Goal: Information Seeking & Learning: Learn about a topic

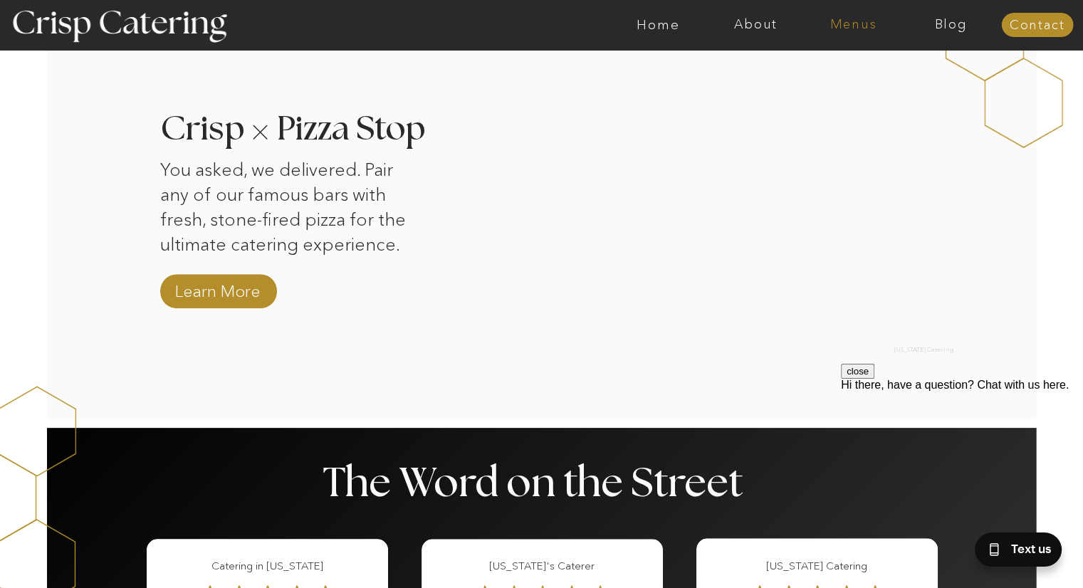
scroll to position [1383, 0]
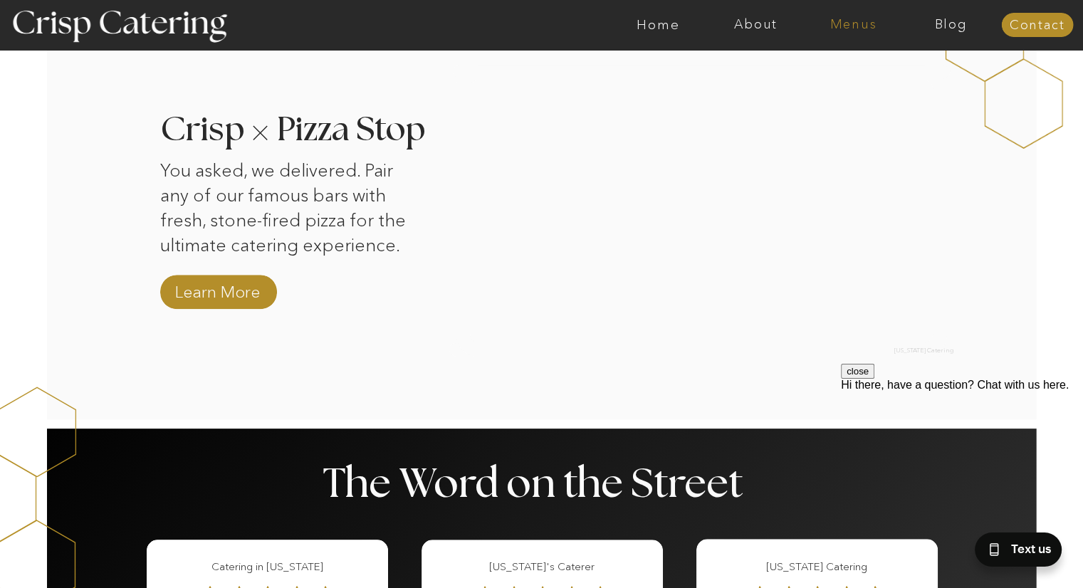
click at [841, 26] on nav "Menus" at bounding box center [854, 25] width 98 height 14
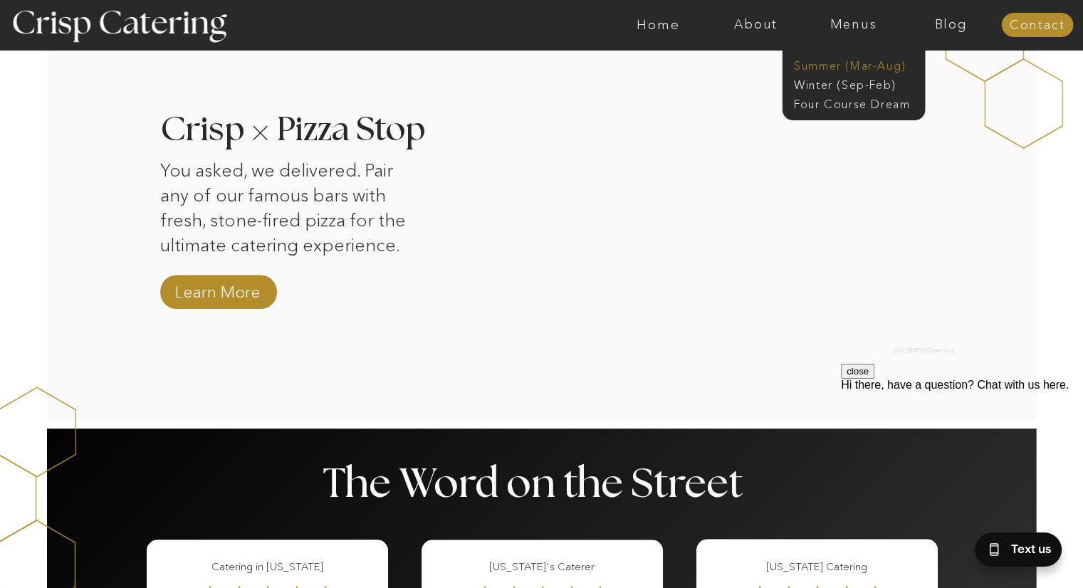
click at [856, 64] on nav "Summer (Mar-Aug)" at bounding box center [858, 65] width 128 height 14
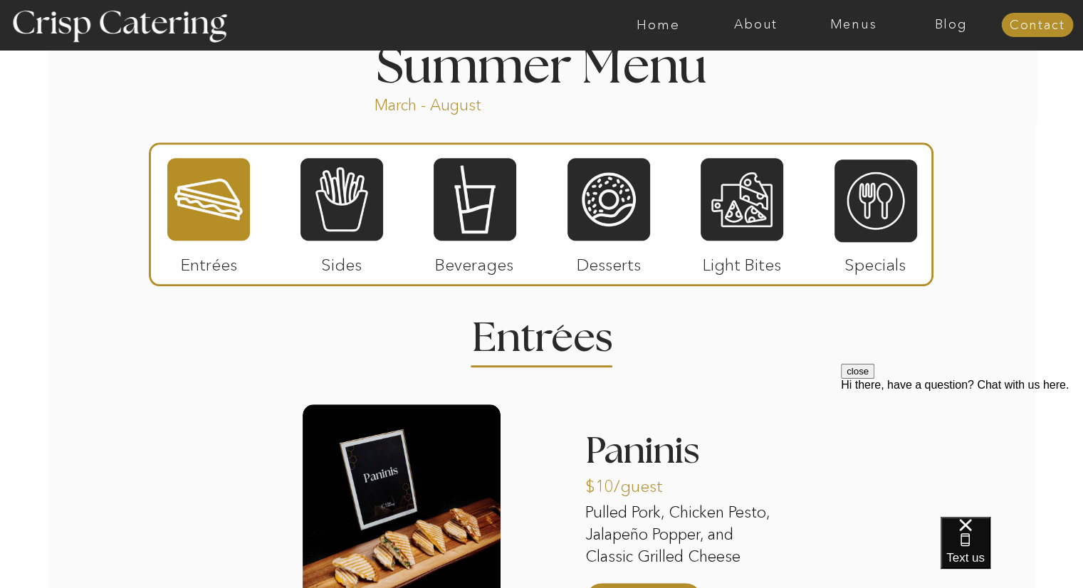
scroll to position [1211, 0]
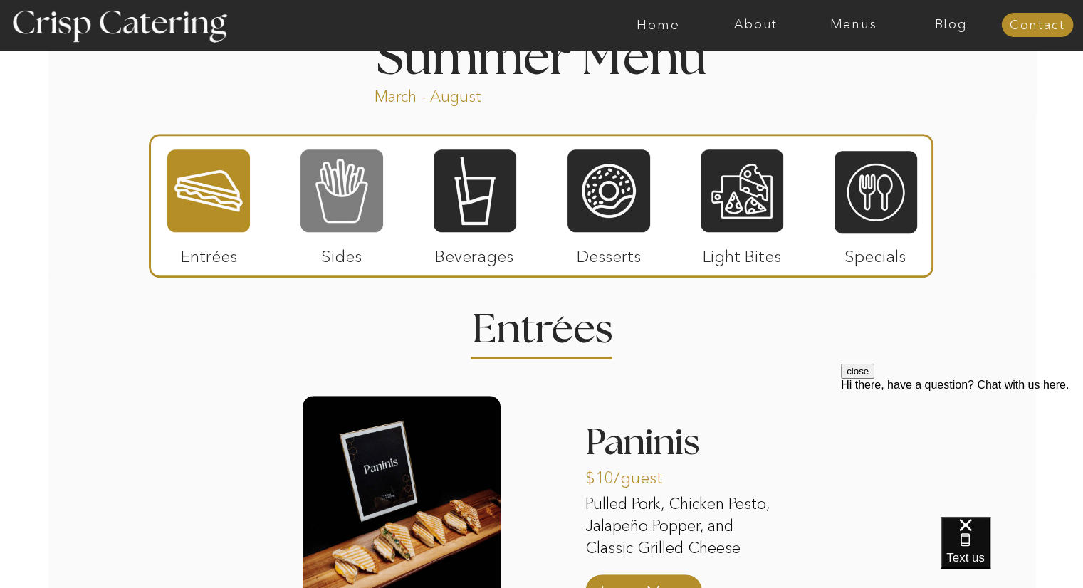
click at [353, 203] on div at bounding box center [342, 190] width 83 height 85
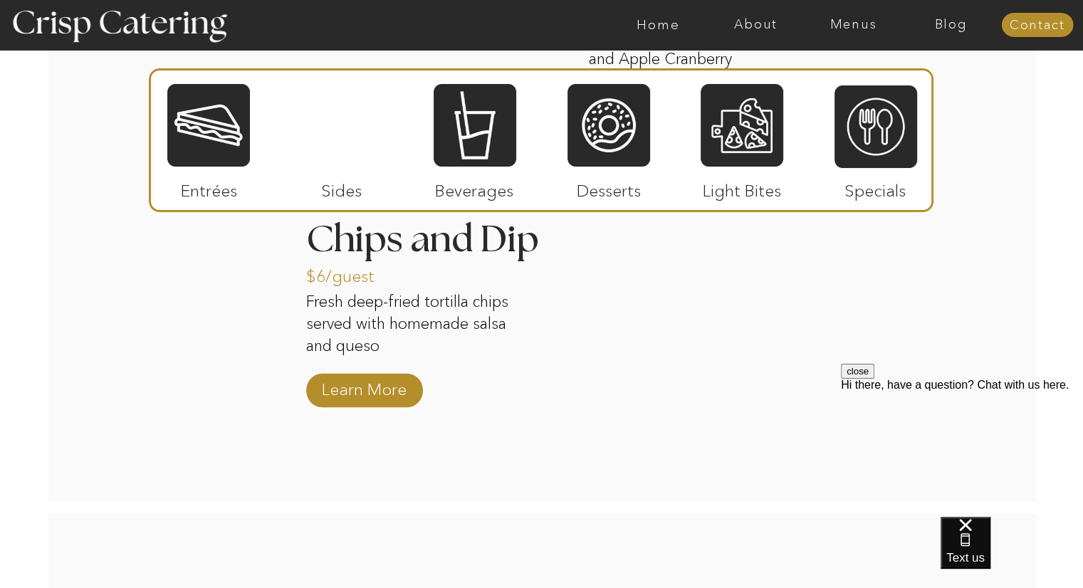
scroll to position [1977, 0]
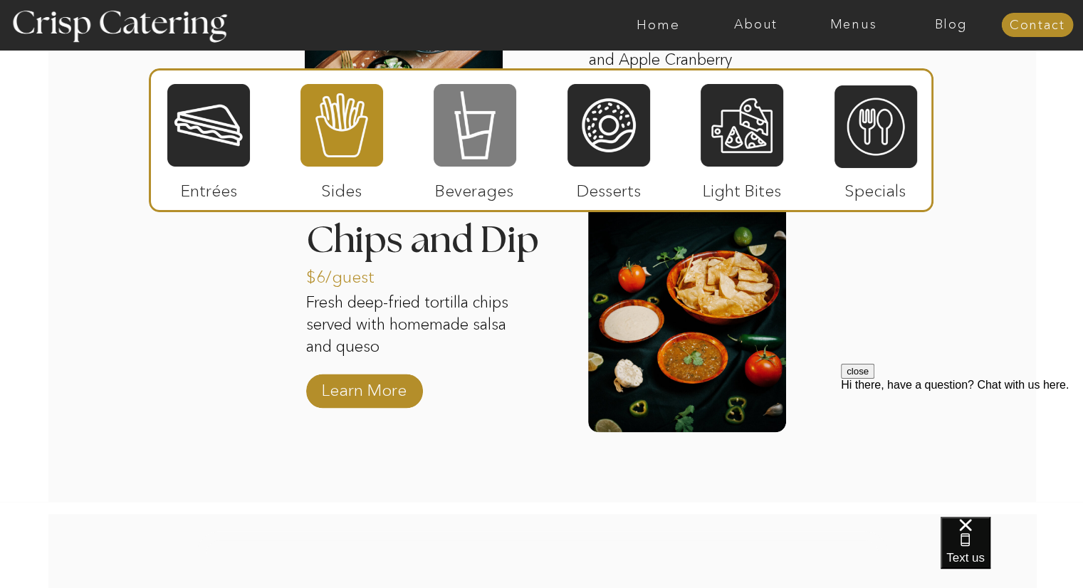
click at [492, 132] on div at bounding box center [475, 125] width 83 height 85
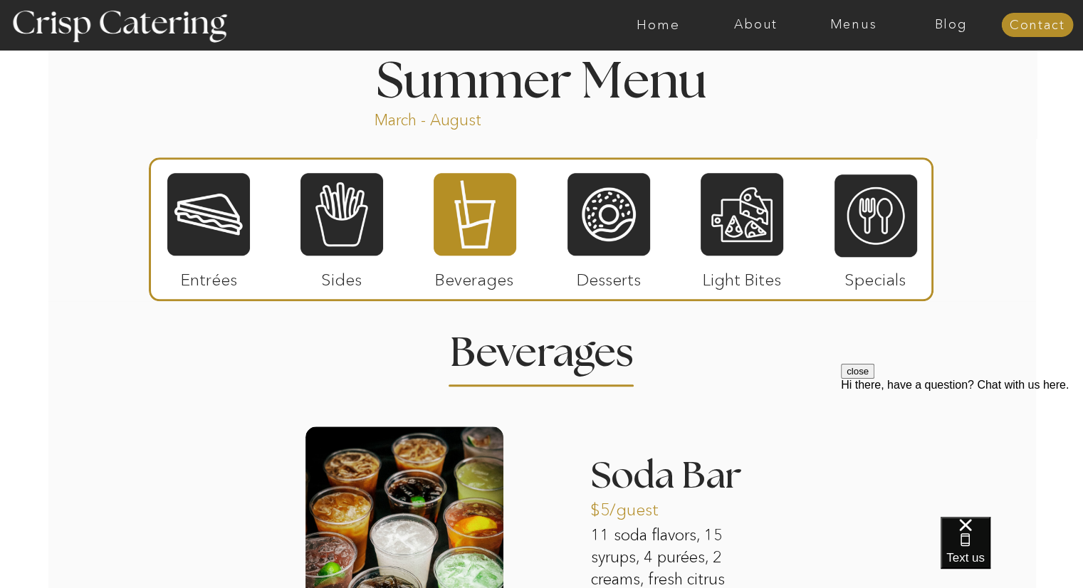
scroll to position [1183, 0]
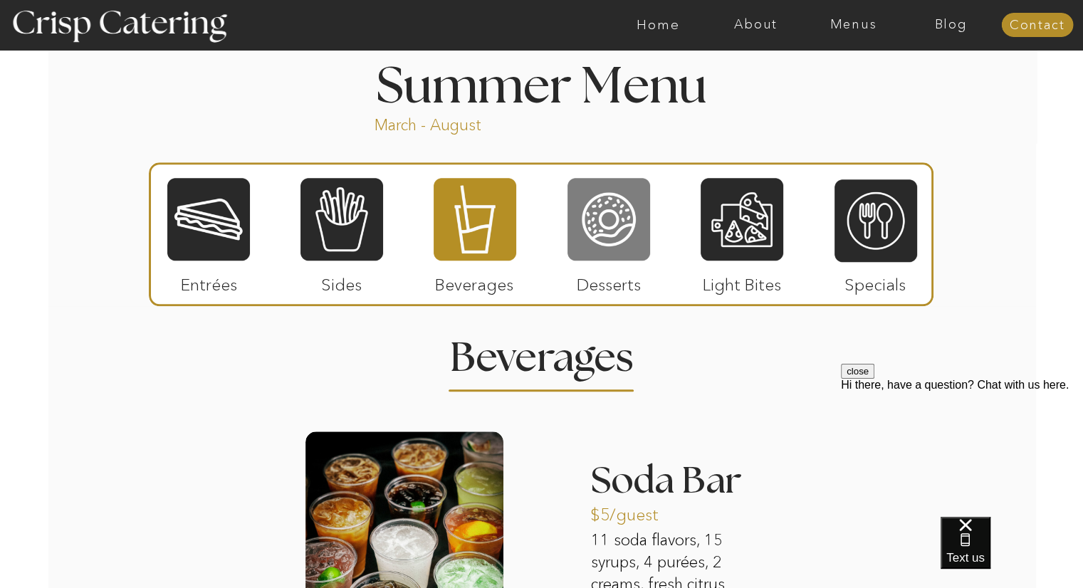
click at [637, 235] on div at bounding box center [609, 219] width 83 height 85
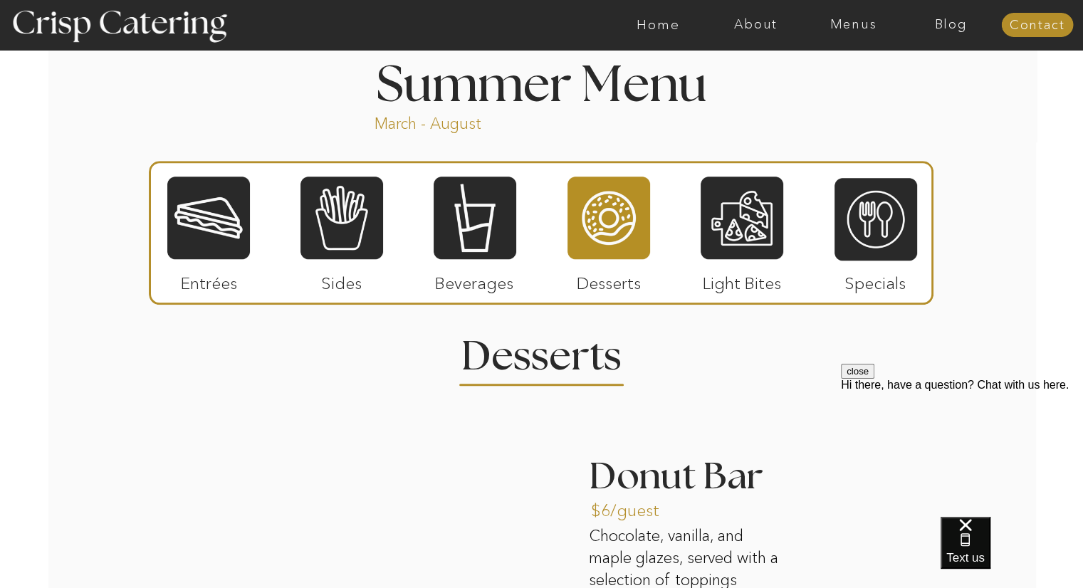
scroll to position [1185, 0]
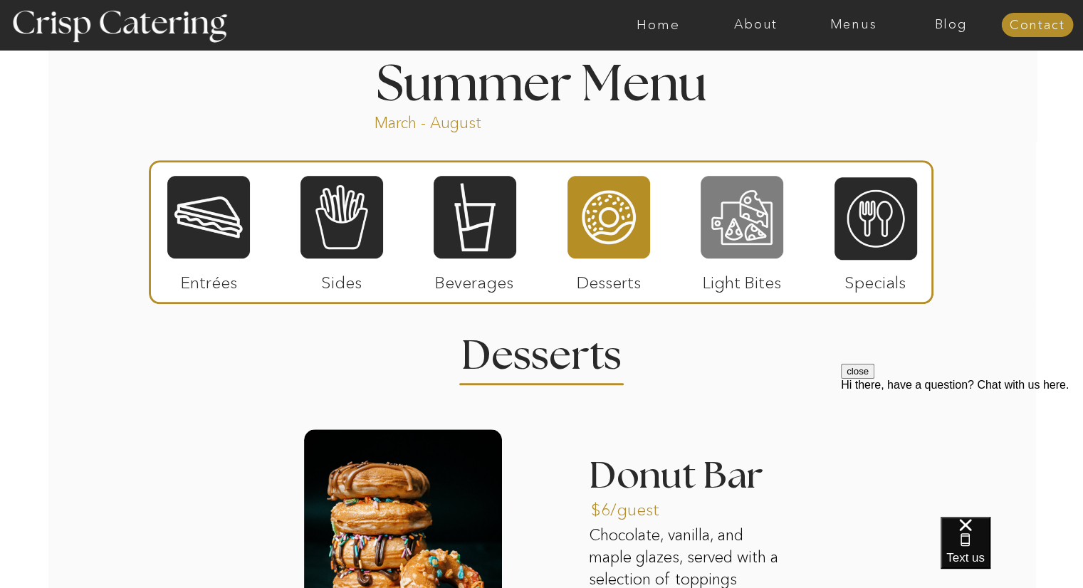
click at [764, 237] on div at bounding box center [742, 217] width 83 height 85
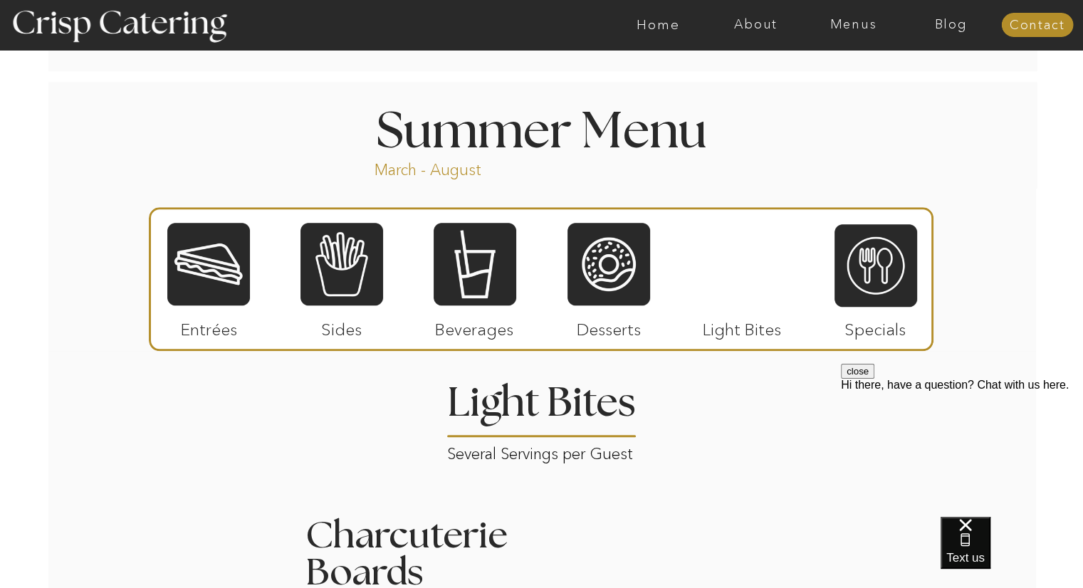
scroll to position [1175, 0]
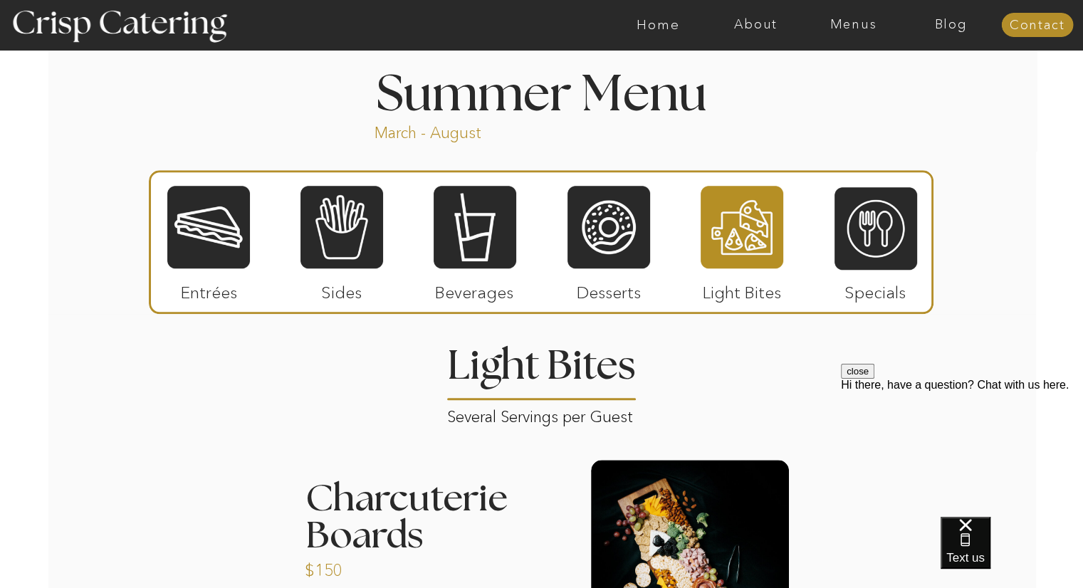
click at [883, 245] on div at bounding box center [876, 228] width 83 height 85
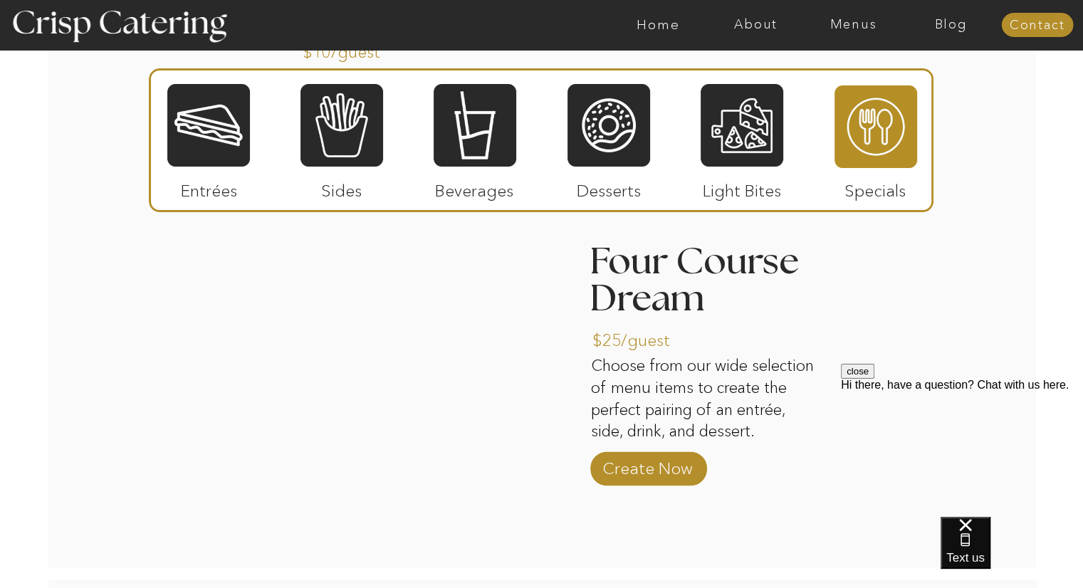
scroll to position [1646, 0]
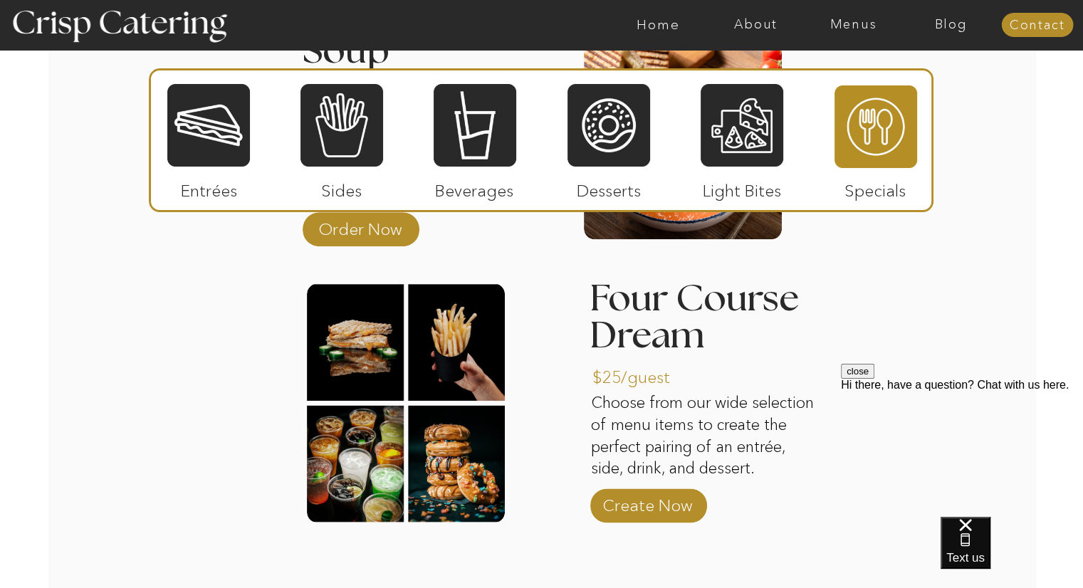
click at [1017, 345] on div "About Home Menus Contact Blog About Crisp Crisp Cares Reviews faq About Home Me…" at bounding box center [541, 14] width 1083 height 3321
click at [582, 114] on div at bounding box center [609, 125] width 83 height 85
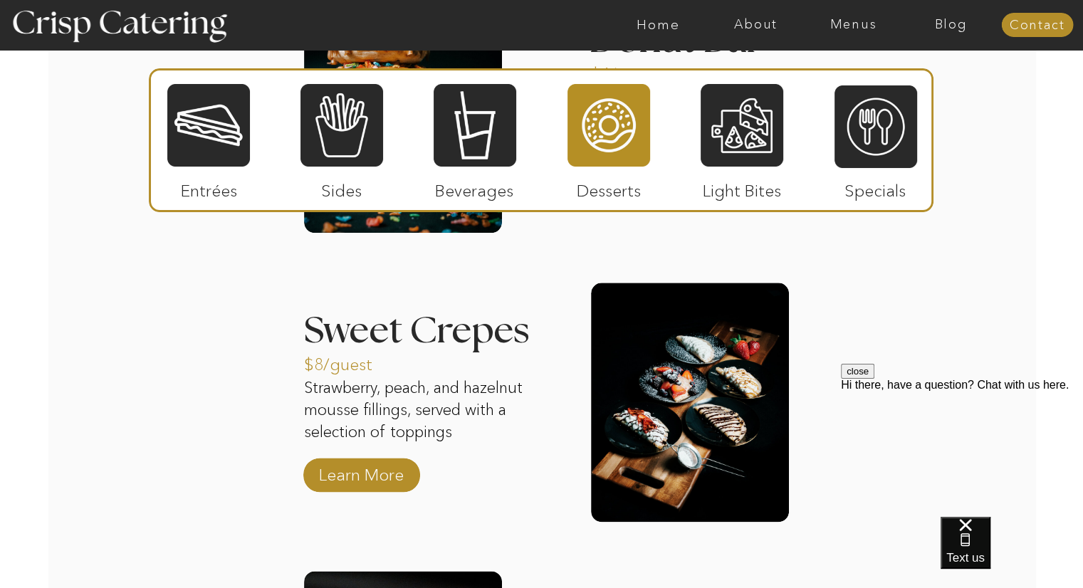
scroll to position [1621, 0]
click at [1019, 185] on div "About Home Menus Contact Blog About Crisp Crisp Cares Reviews faq About Home Me…" at bounding box center [541, 164] width 1083 height 3570
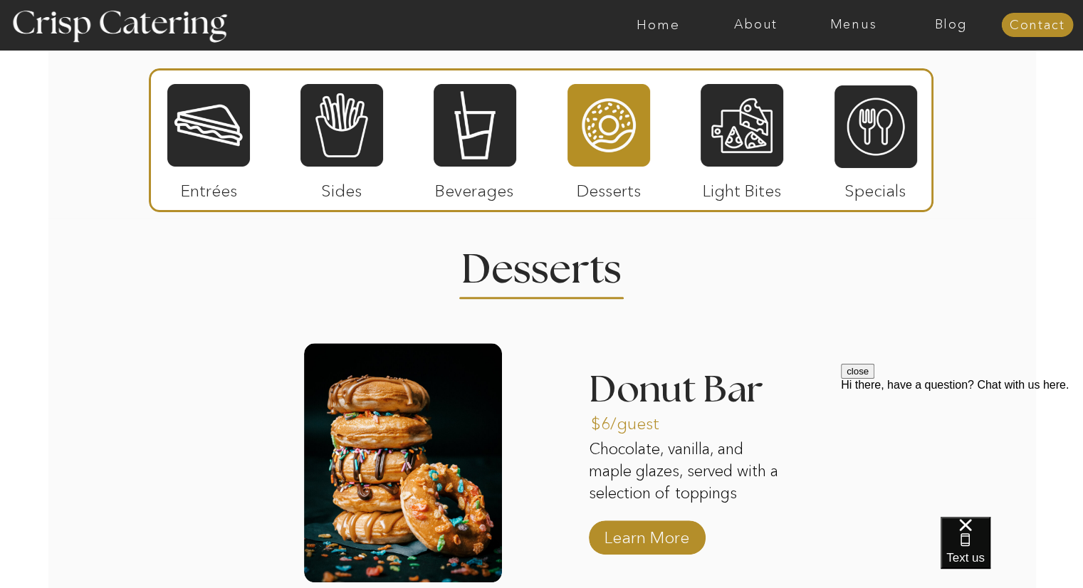
scroll to position [1267, 0]
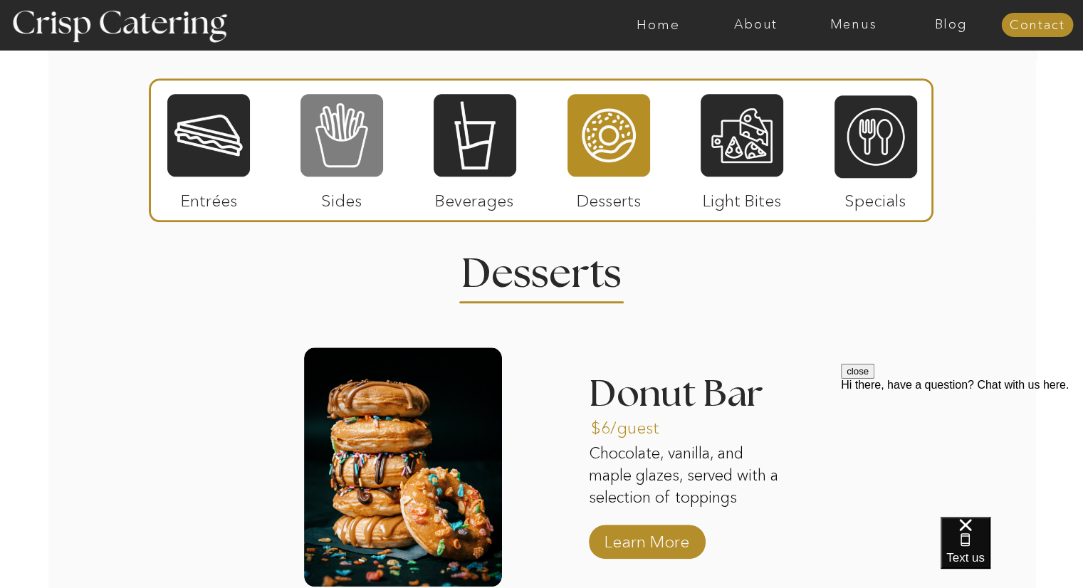
click at [347, 136] on div at bounding box center [342, 135] width 83 height 85
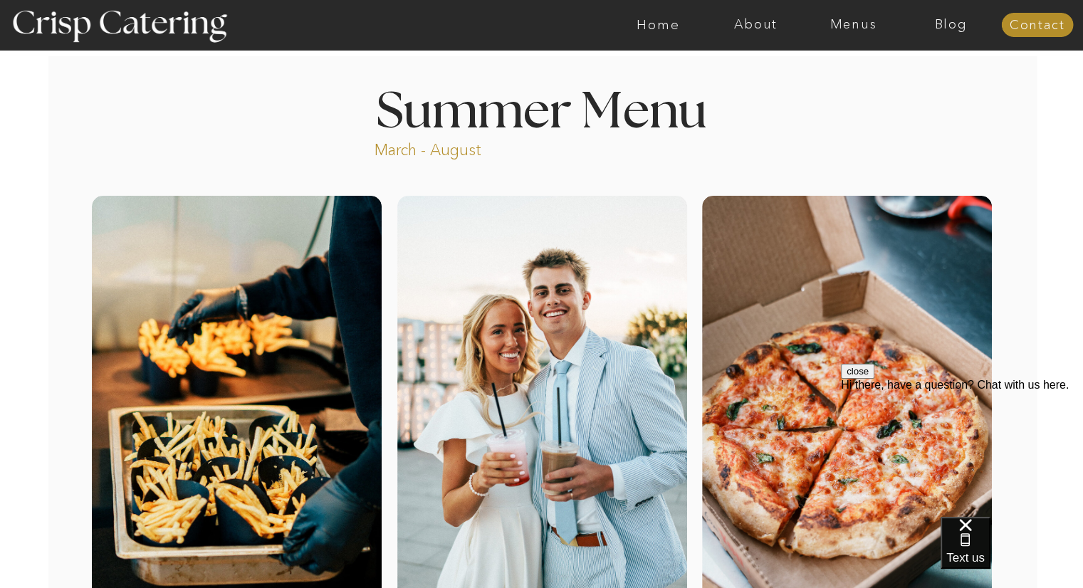
scroll to position [0, 0]
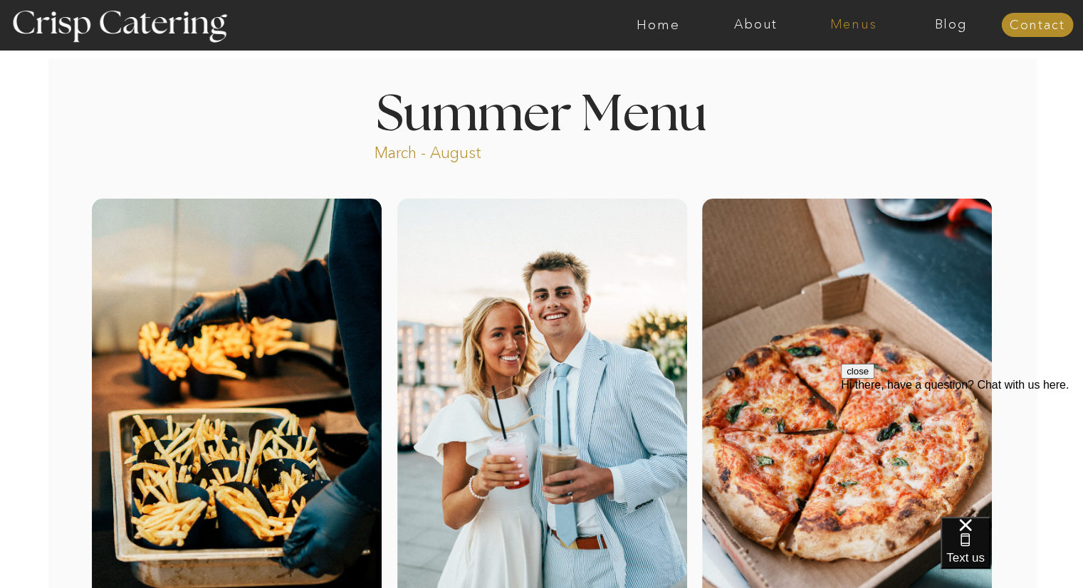
click at [868, 19] on nav "Menus" at bounding box center [854, 25] width 98 height 14
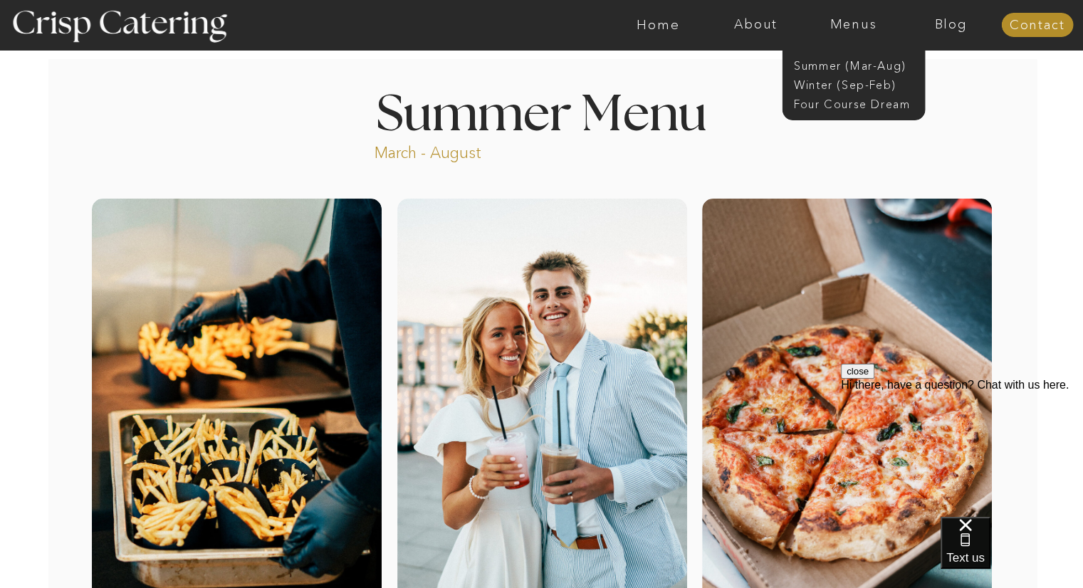
click at [886, 84] on nav "Winter (Sep-Feb)" at bounding box center [852, 84] width 117 height 14
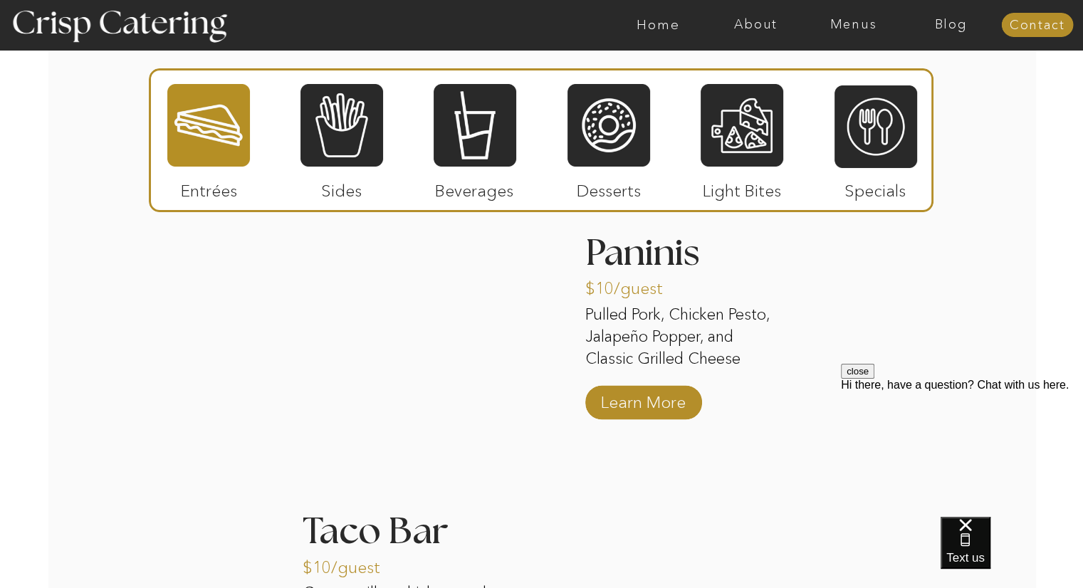
click at [1023, 205] on div "About Home Menus Contact Blog About Crisp Crisp Cares Reviews faq About Home Me…" at bounding box center [541, 174] width 1083 height 3905
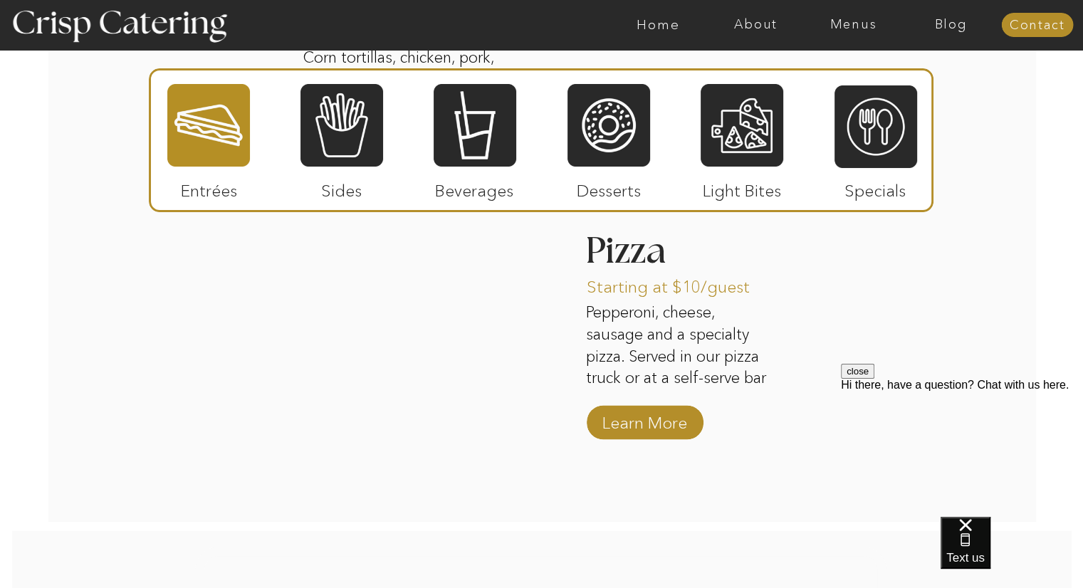
scroll to position [2314, 0]
click at [336, 151] on div at bounding box center [342, 125] width 83 height 85
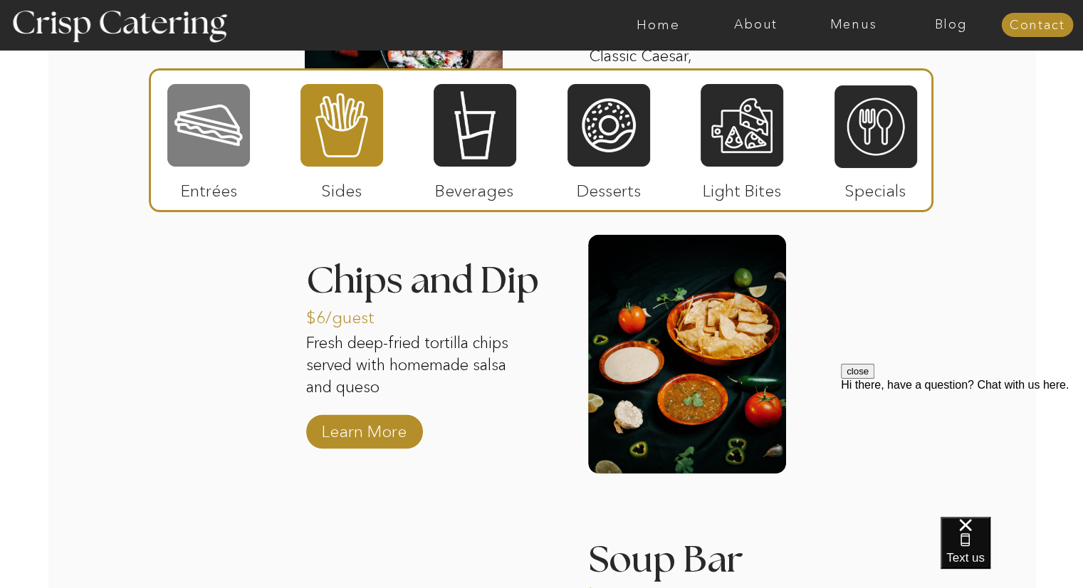
click at [199, 128] on div at bounding box center [208, 125] width 83 height 85
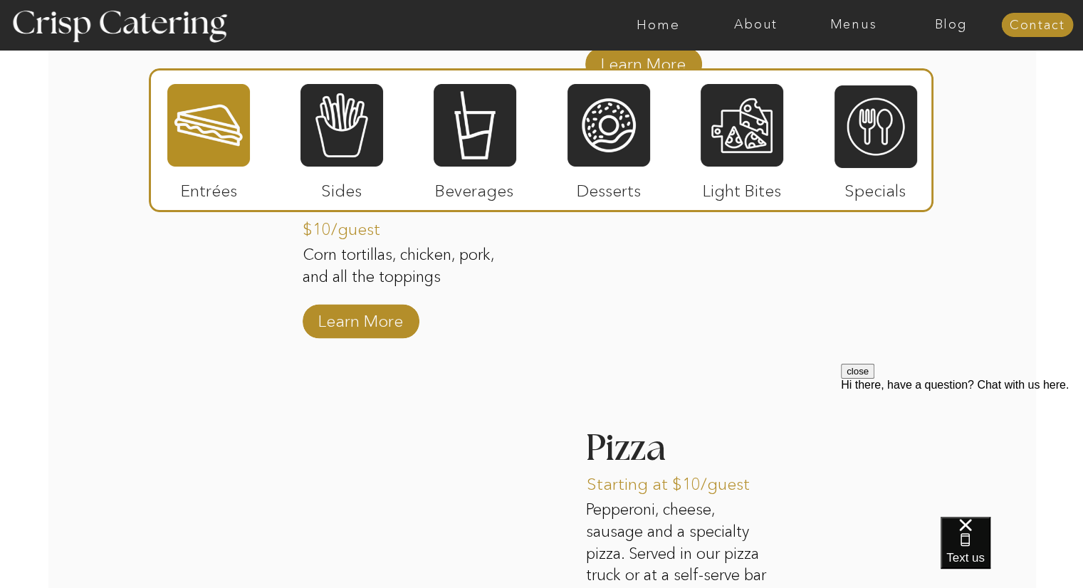
scroll to position [2121, 0]
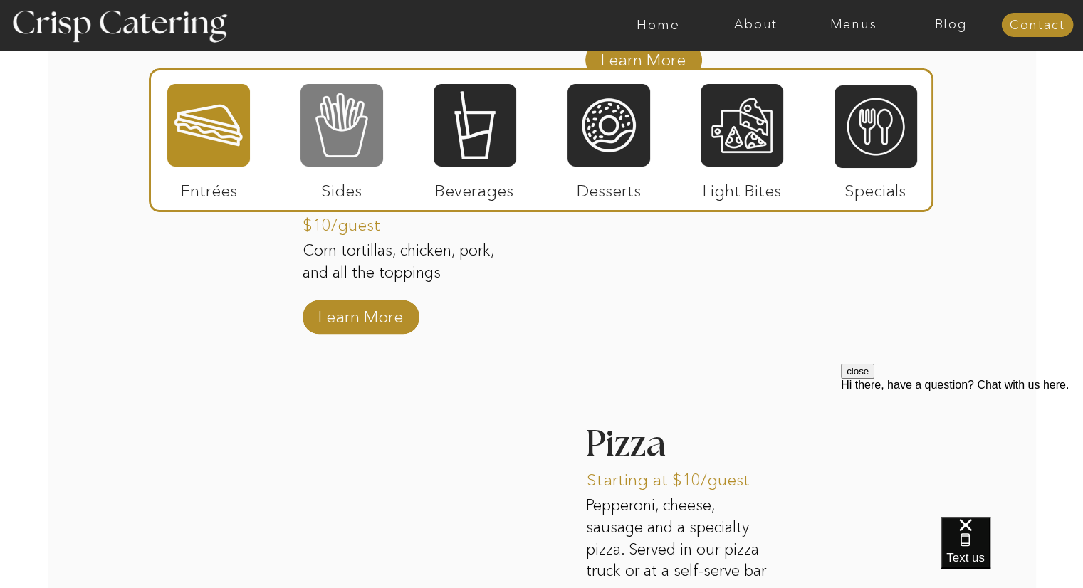
click at [336, 132] on div at bounding box center [342, 125] width 83 height 85
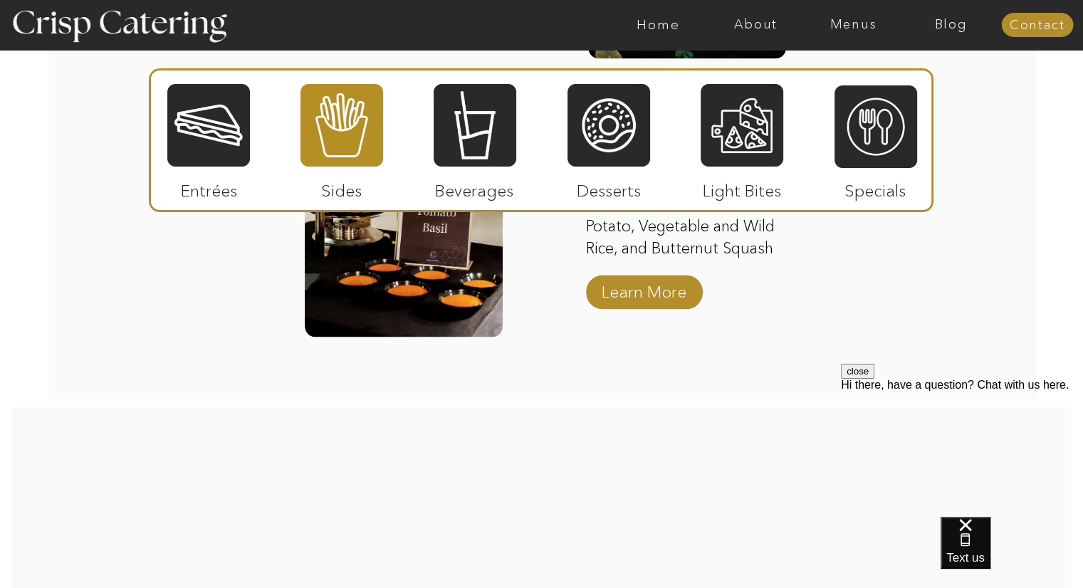
scroll to position [2718, 0]
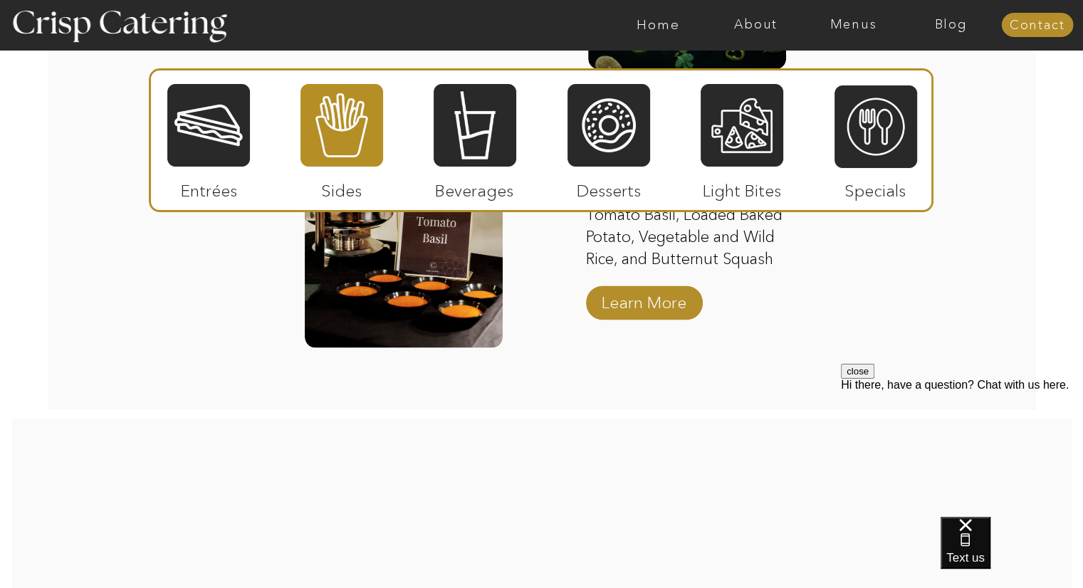
click at [459, 125] on div at bounding box center [475, 125] width 83 height 85
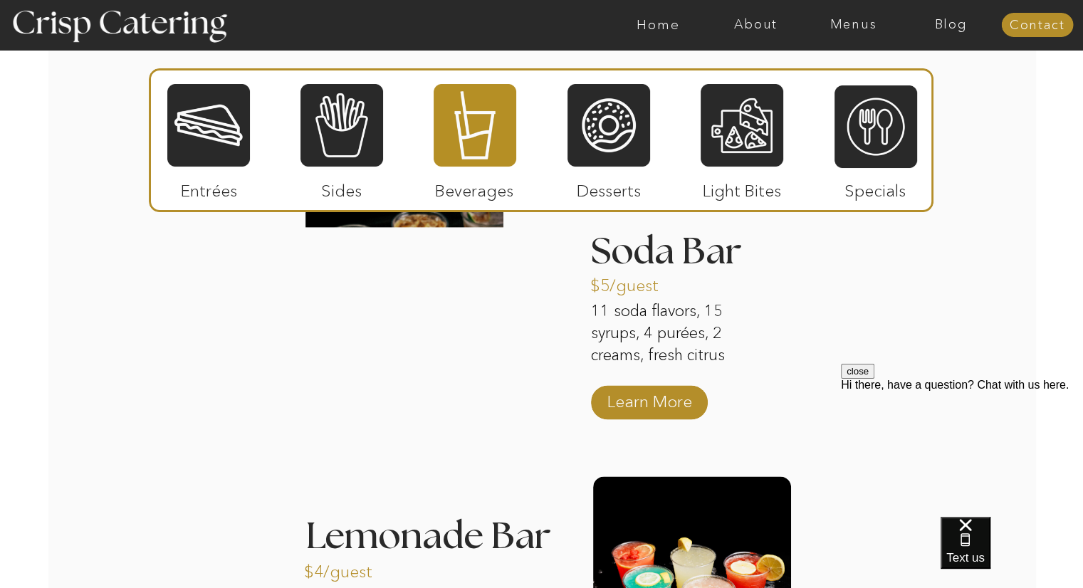
scroll to position [1784, 0]
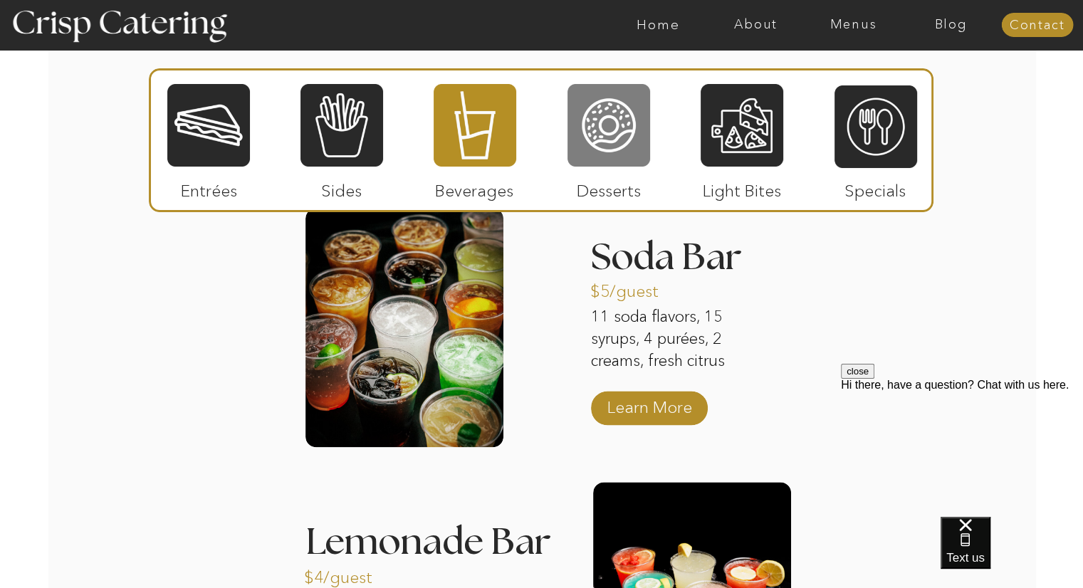
click at [627, 124] on div at bounding box center [609, 125] width 83 height 85
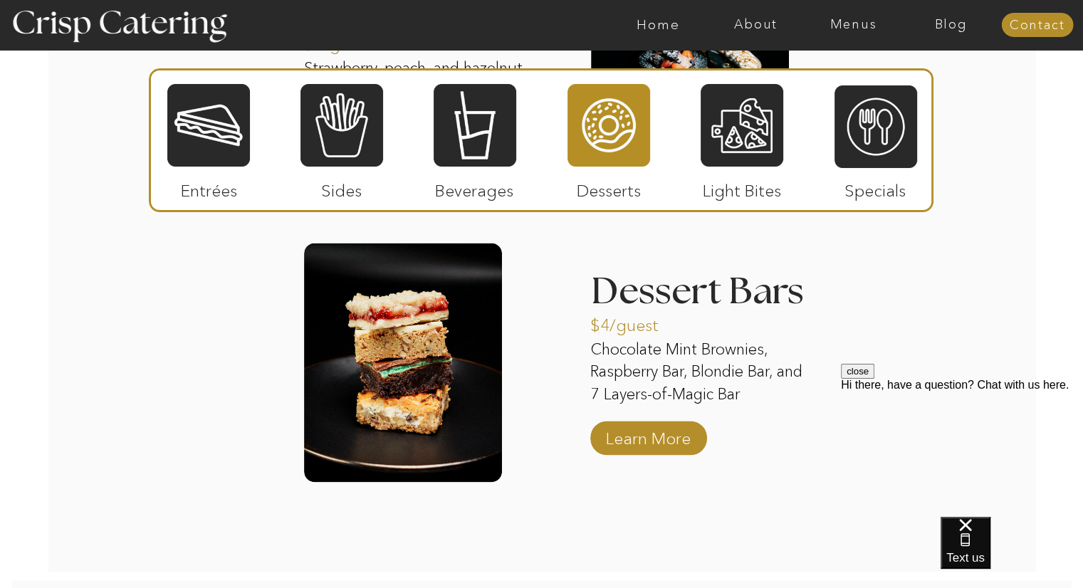
scroll to position [2307, 0]
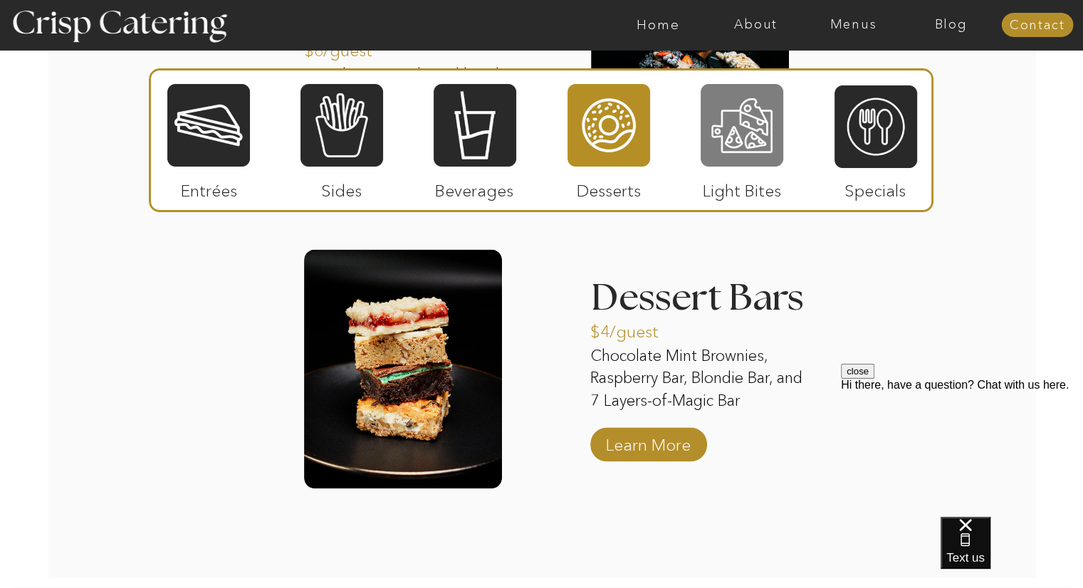
click at [764, 136] on div at bounding box center [742, 125] width 83 height 85
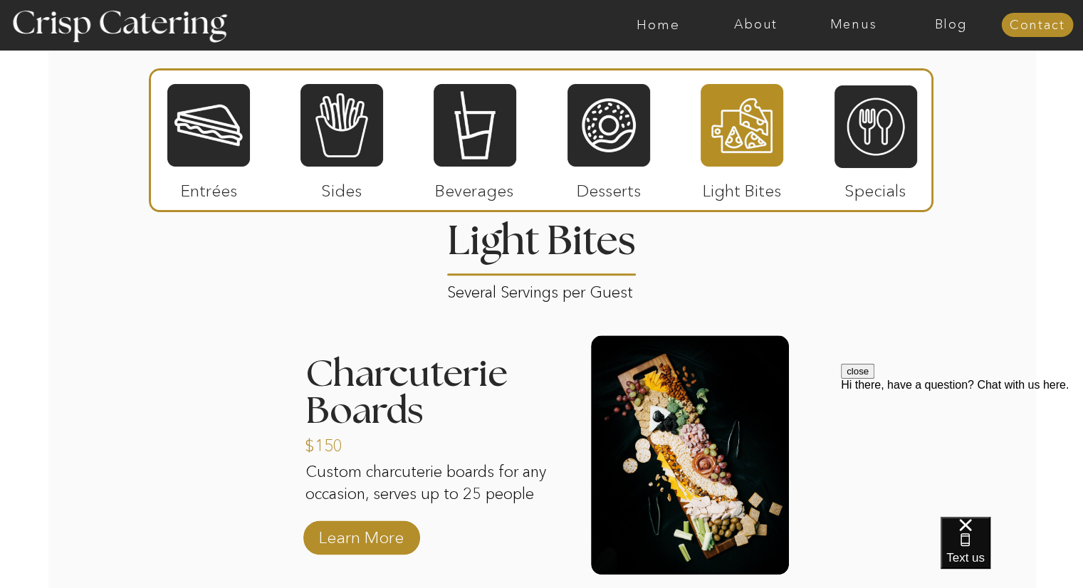
scroll to position [1678, 0]
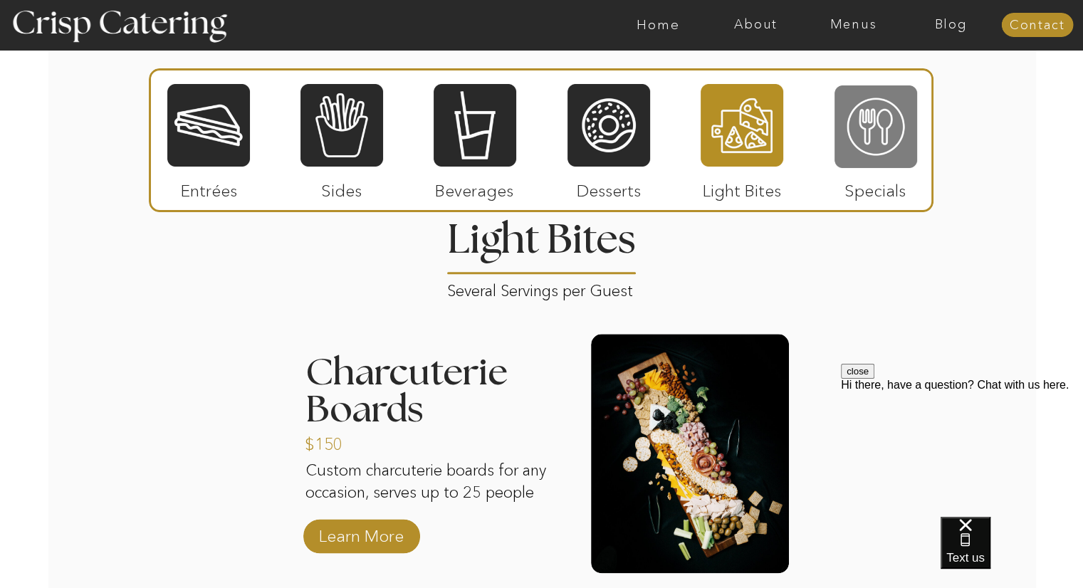
click at [890, 152] on div at bounding box center [876, 126] width 83 height 85
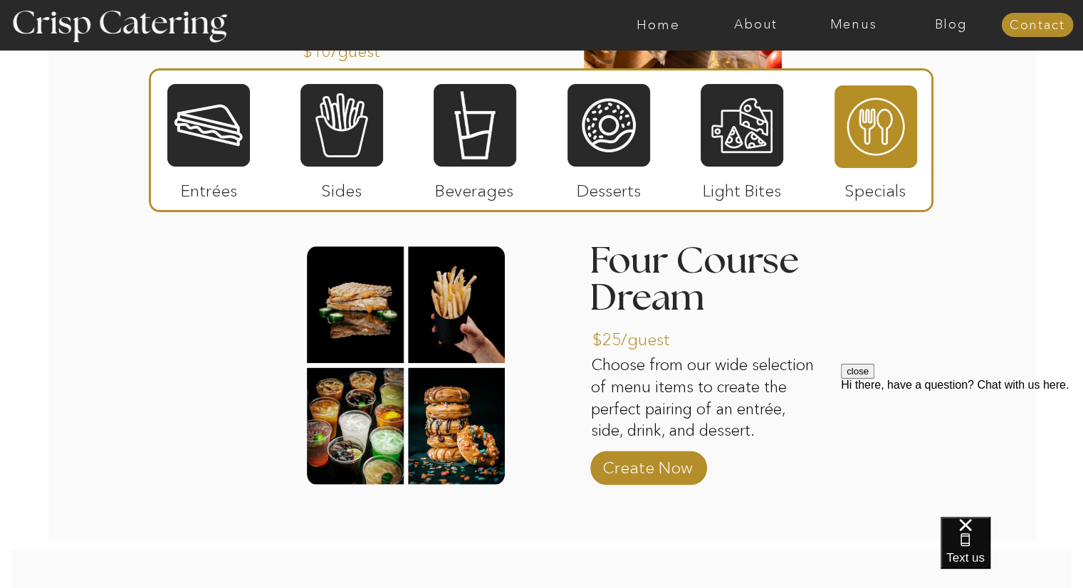
scroll to position [2037, 0]
click at [768, 259] on h3 "Four Course Dream" at bounding box center [698, 282] width 217 height 76
click at [757, 277] on h3 "Four Course Dream" at bounding box center [698, 282] width 217 height 76
click at [863, 27] on nav "Menus" at bounding box center [854, 25] width 98 height 14
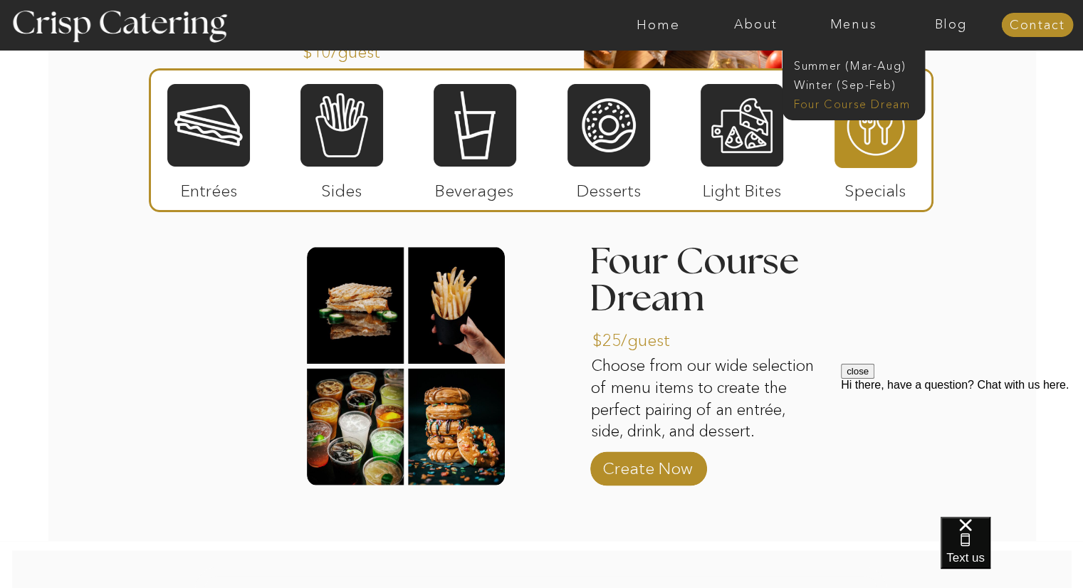
click at [905, 107] on nav "Four Course Dream" at bounding box center [858, 103] width 128 height 14
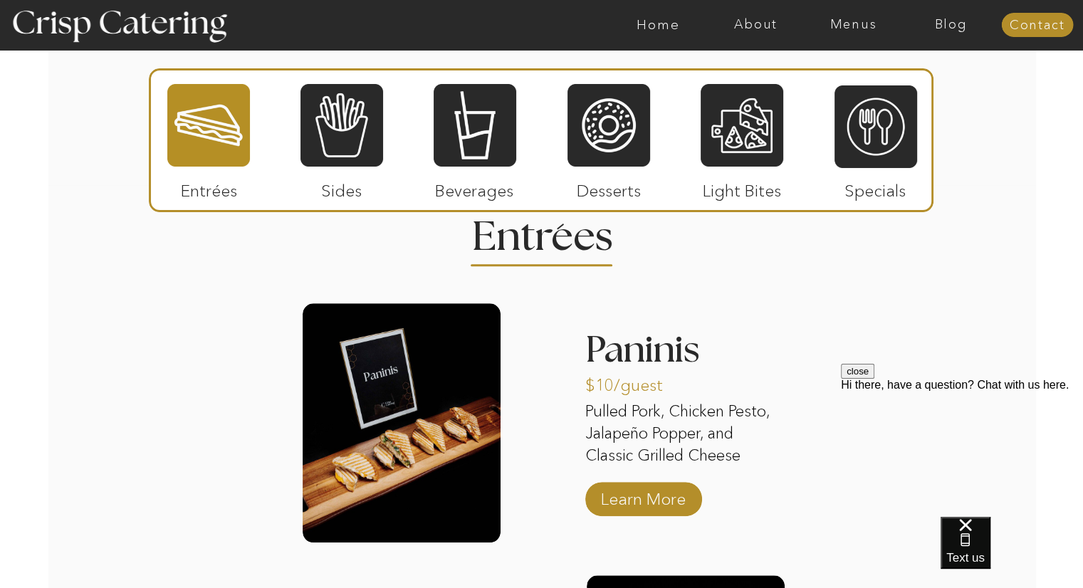
scroll to position [1296, 0]
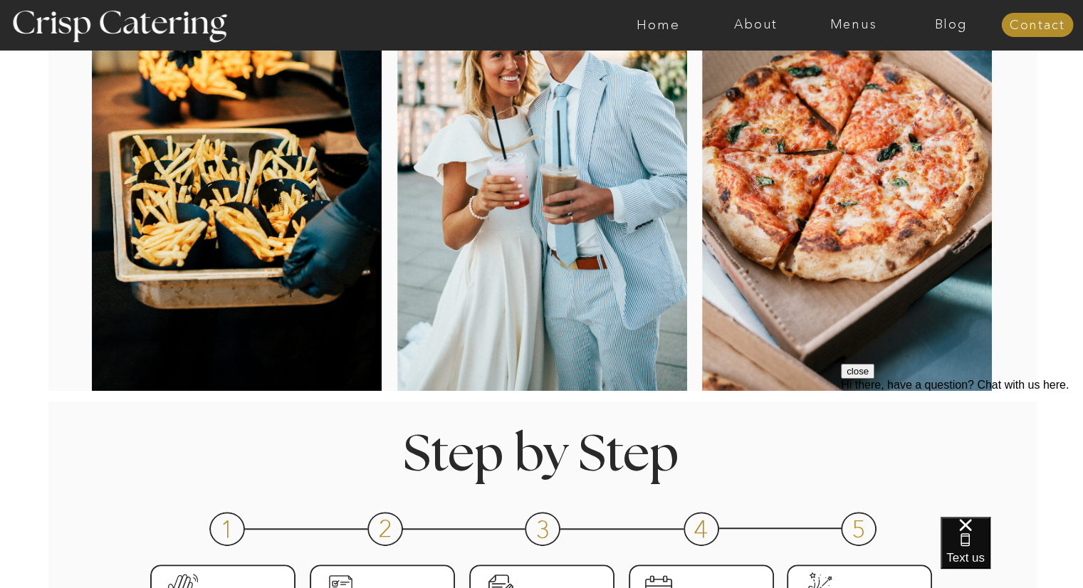
scroll to position [0, 0]
